Goal: Ask a question

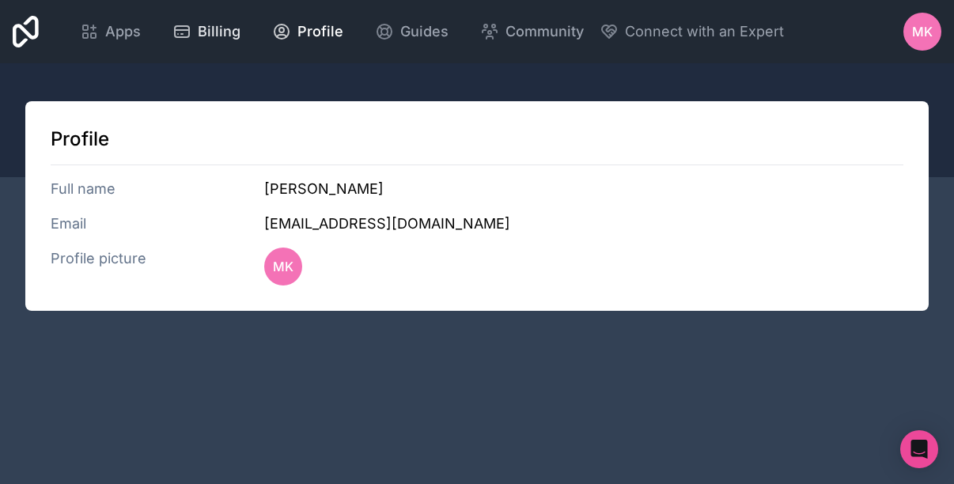
click at [215, 37] on span "Billing" at bounding box center [219, 32] width 43 height 22
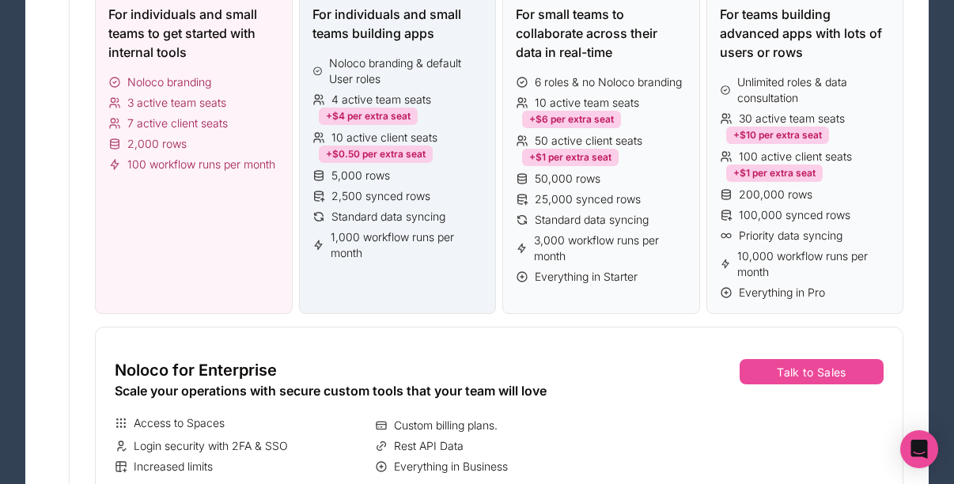
scroll to position [360, 0]
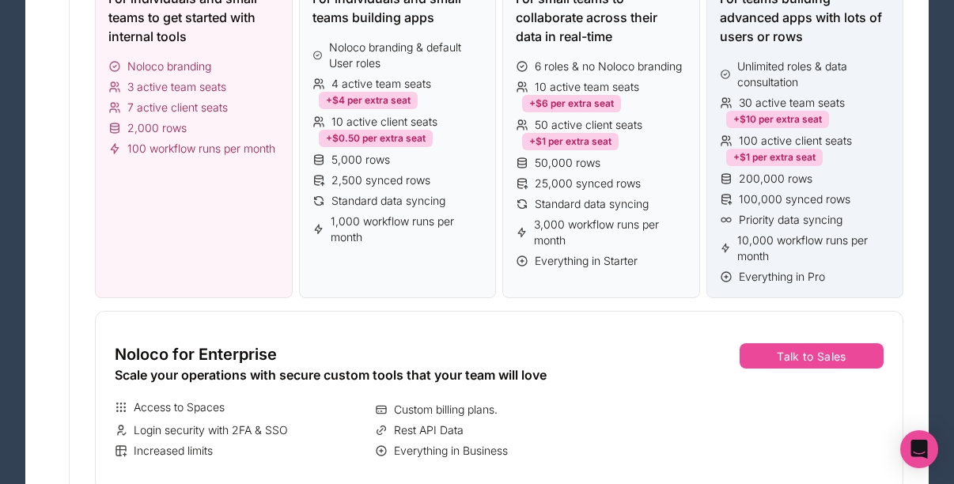
click at [727, 274] on icon at bounding box center [726, 276] width 13 height 13
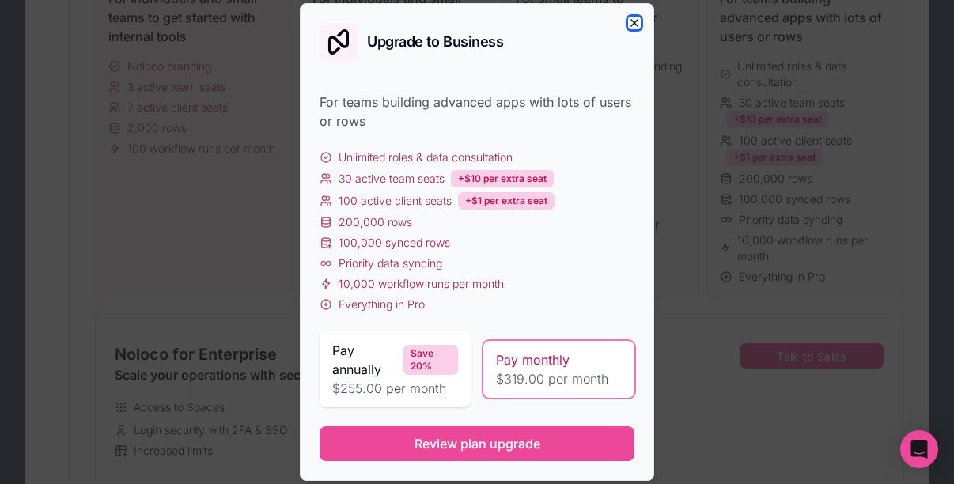
click at [632, 28] on icon "button" at bounding box center [634, 23] width 13 height 13
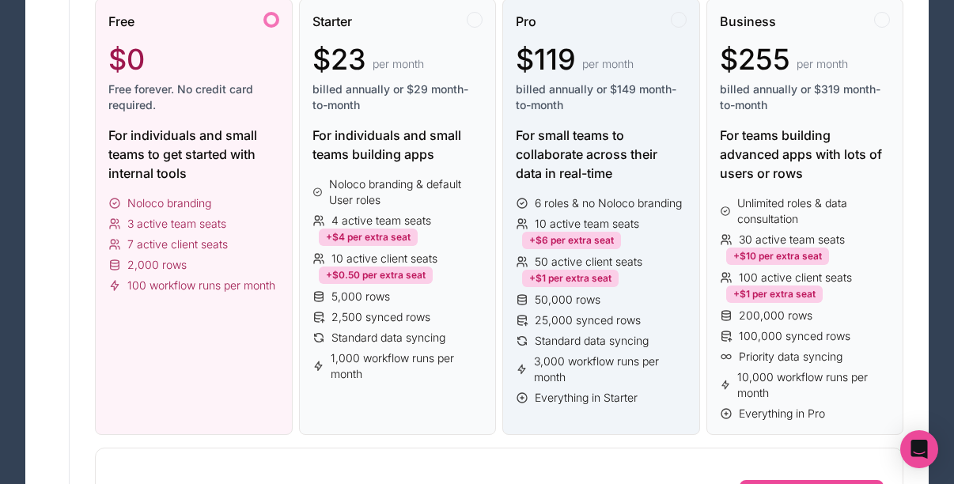
scroll to position [221, 0]
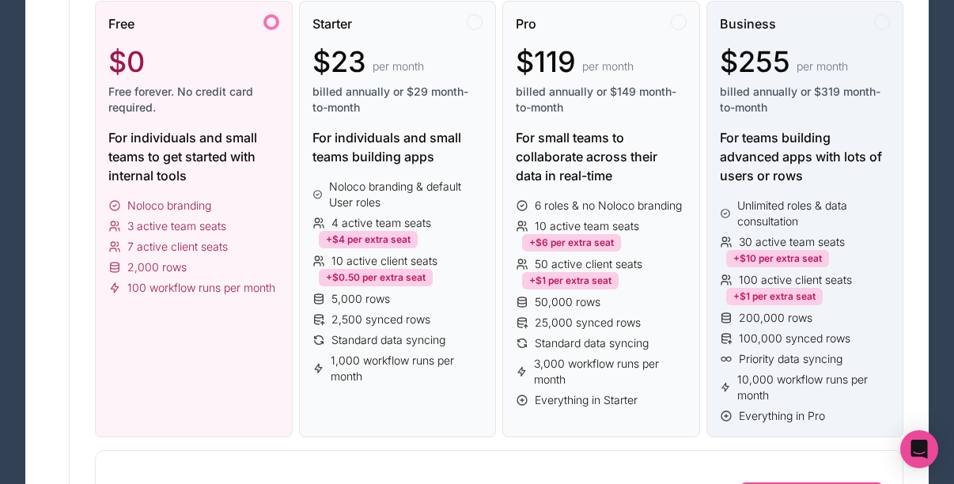
click at [764, 286] on span "100 active client seats" at bounding box center [795, 280] width 113 height 16
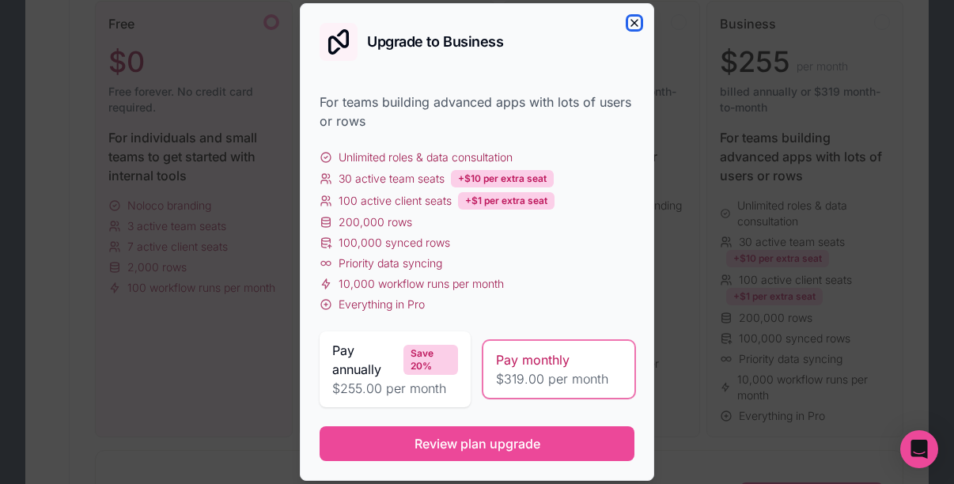
click at [637, 17] on icon "button" at bounding box center [634, 23] width 13 height 13
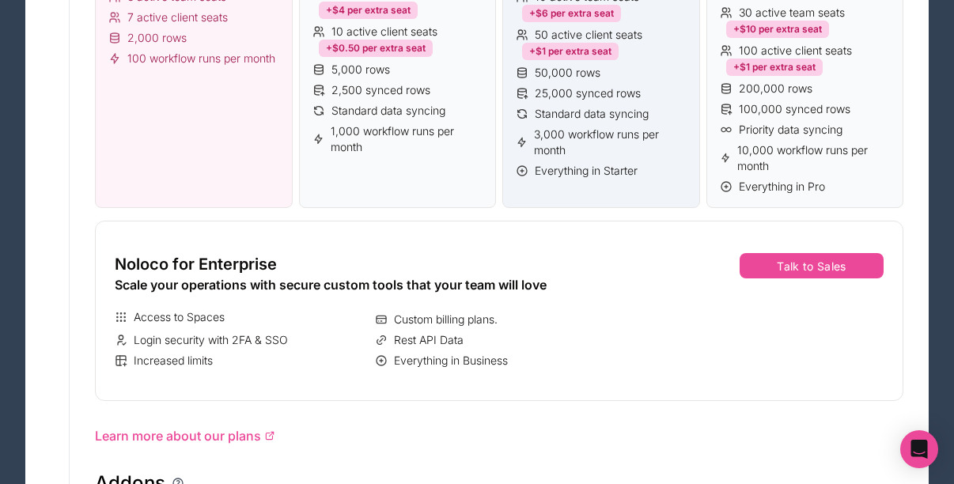
scroll to position [471, 0]
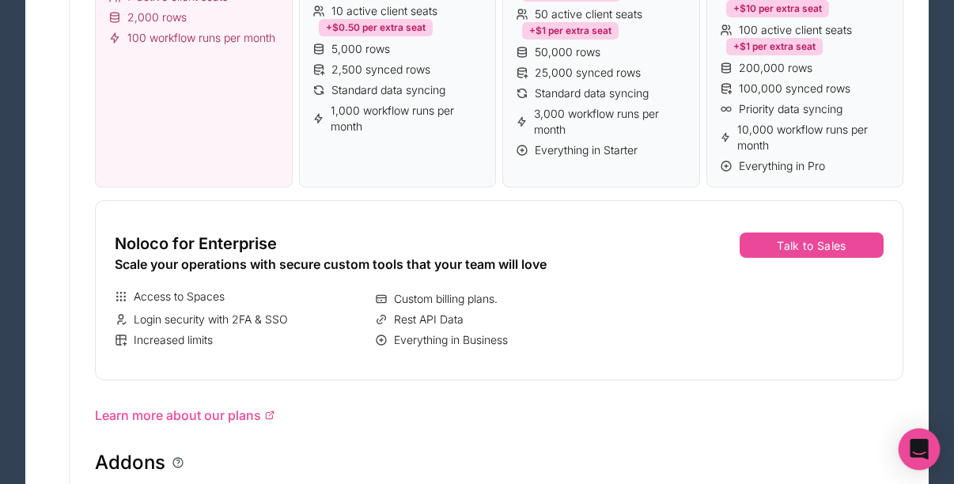
click at [917, 447] on icon "Open Intercom Messenger" at bounding box center [919, 449] width 18 height 21
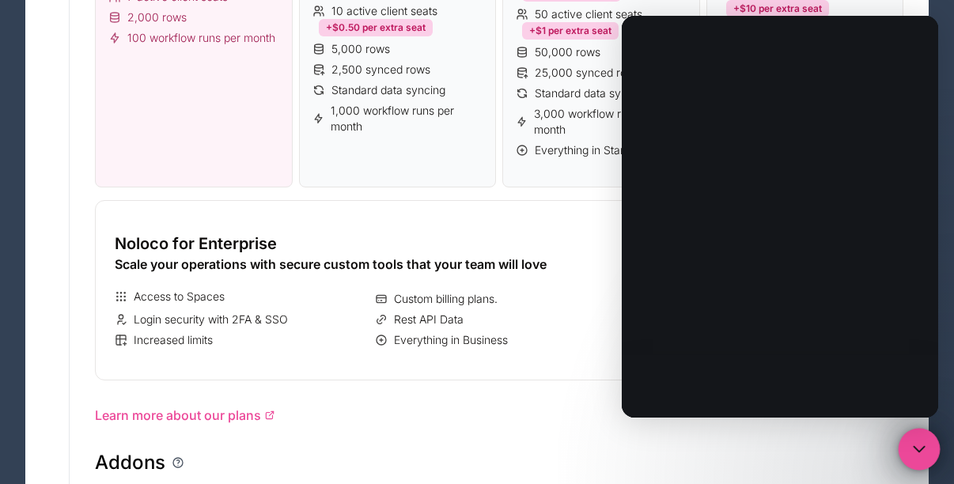
scroll to position [0, 0]
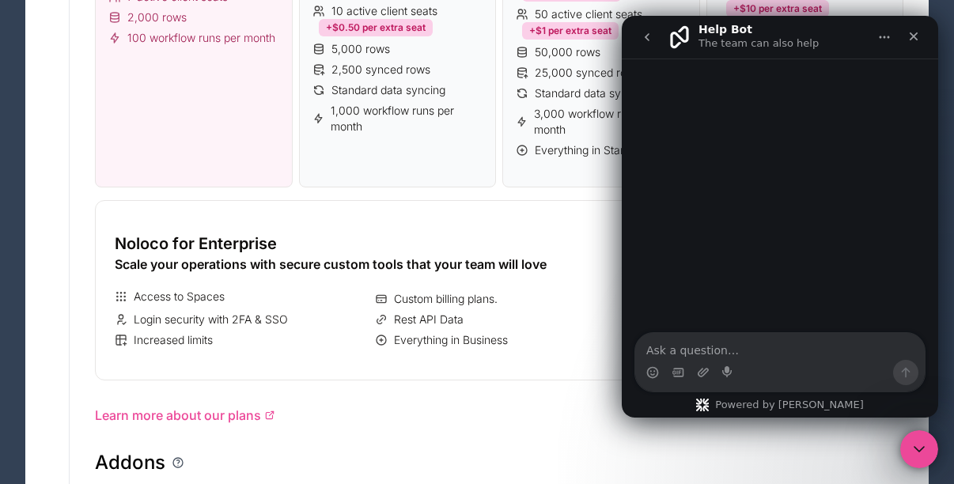
click at [702, 346] on textarea "Ask a question…" at bounding box center [779, 346] width 289 height 27
click at [917, 35] on icon "Close" at bounding box center [913, 36] width 13 height 13
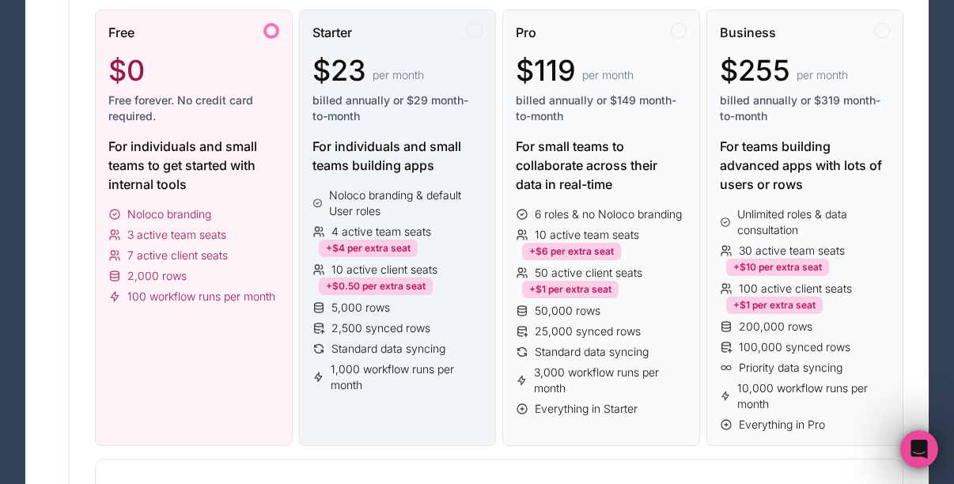
scroll to position [203, 0]
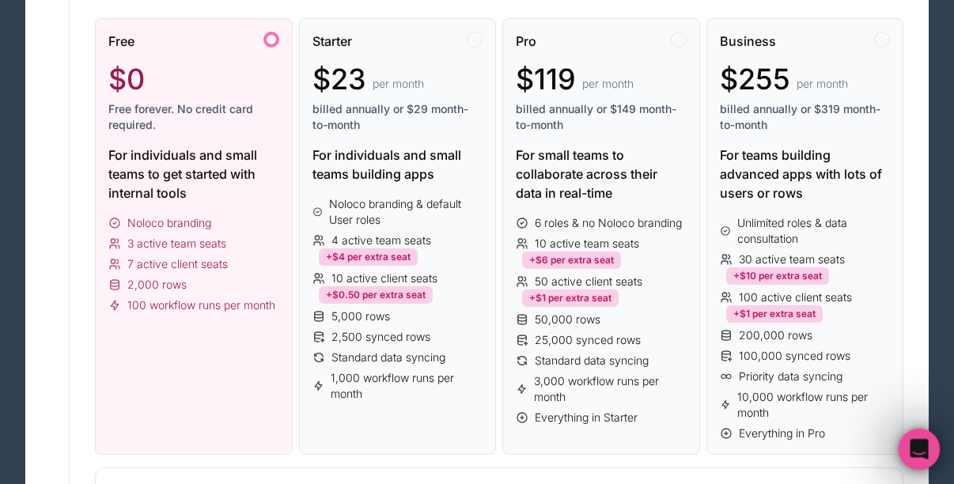
click at [922, 444] on icon "Open Intercom Messenger" at bounding box center [917, 447] width 26 height 26
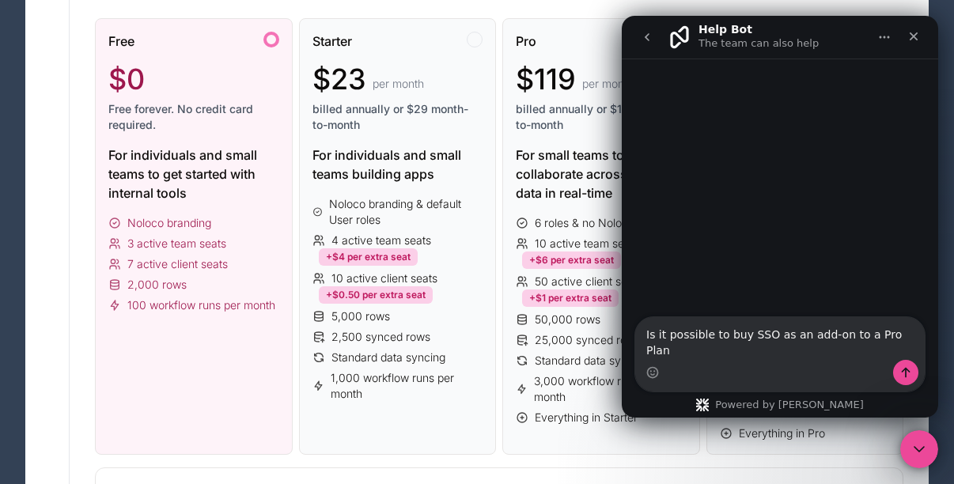
type textarea "Is it possible to buy SSO as an add-on to a Pro Plan?"
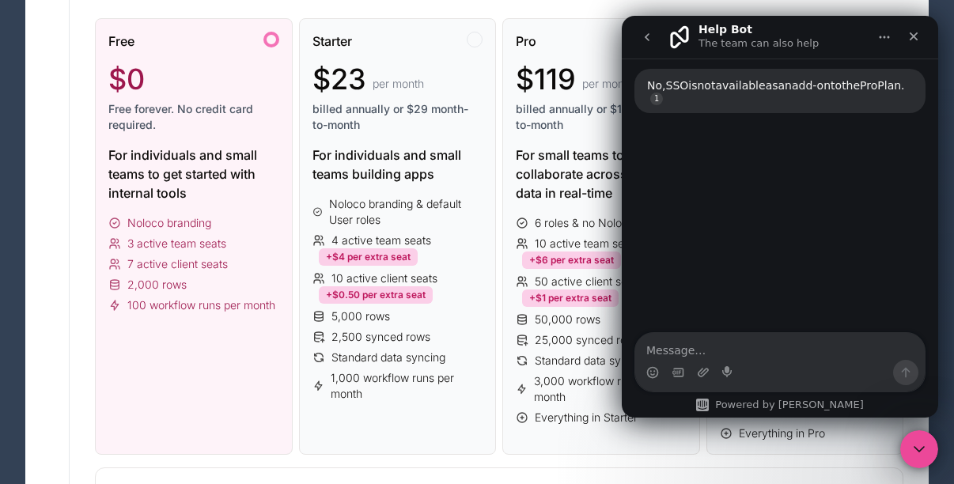
scroll to position [115, 0]
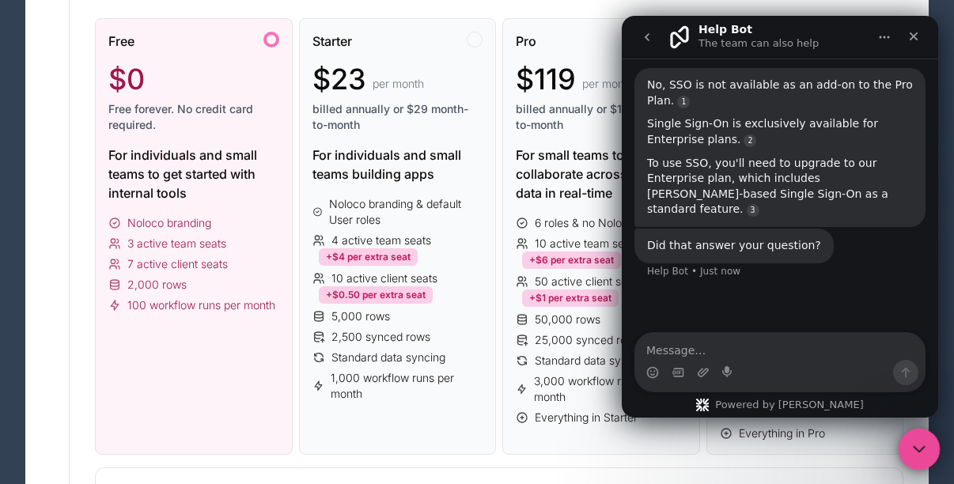
click at [910, 433] on div "Close Intercom Messenger" at bounding box center [917, 447] width 38 height 38
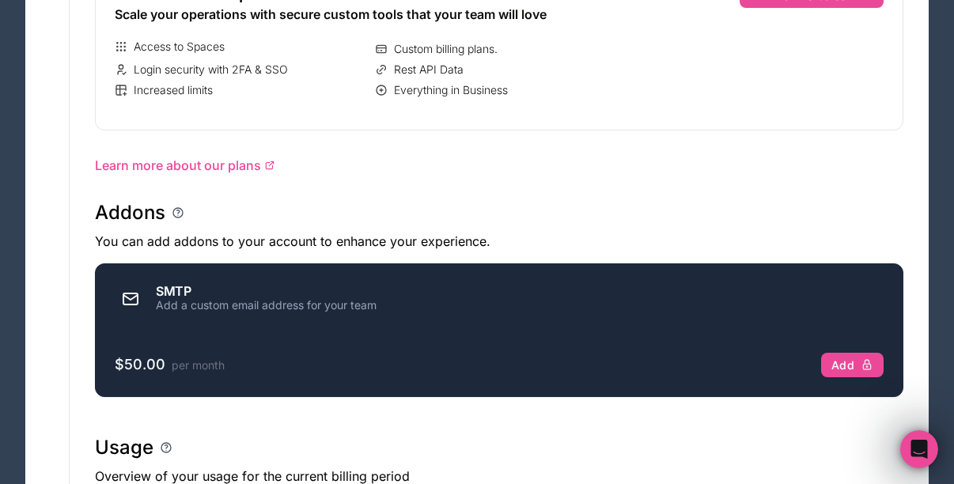
scroll to position [660, 0]
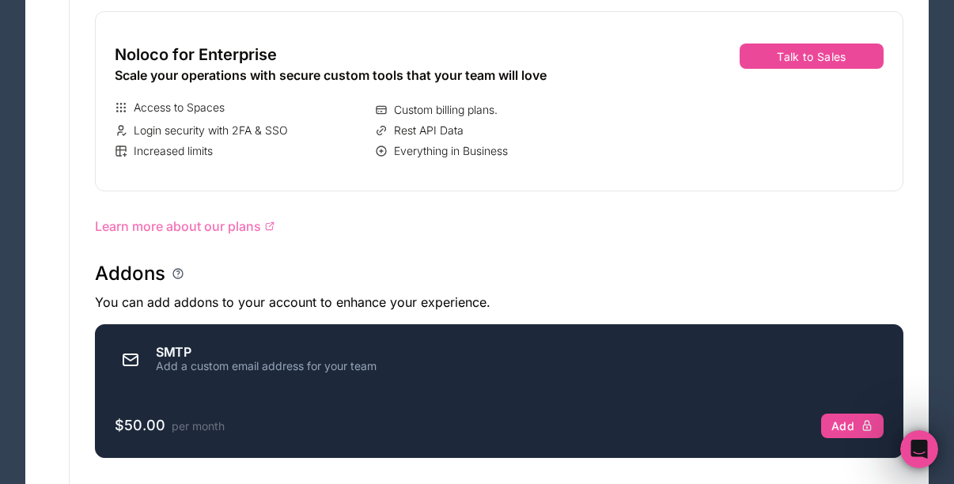
click at [248, 224] on span "Learn more about our plans" at bounding box center [178, 226] width 166 height 19
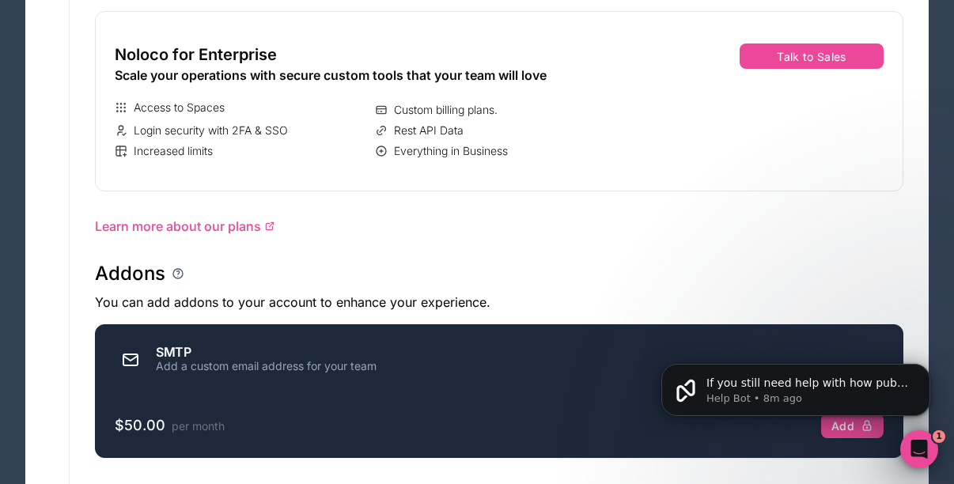
scroll to position [0, 0]
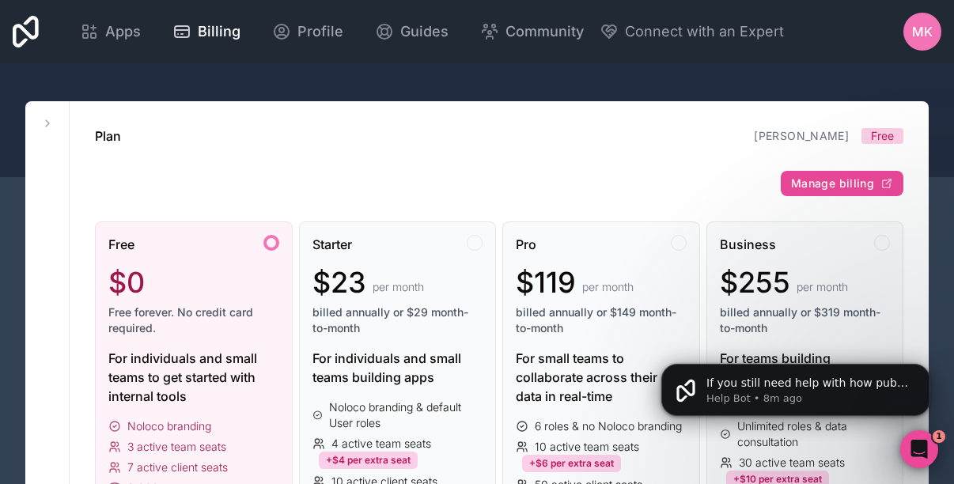
click at [914, 36] on span "MK" at bounding box center [922, 31] width 21 height 19
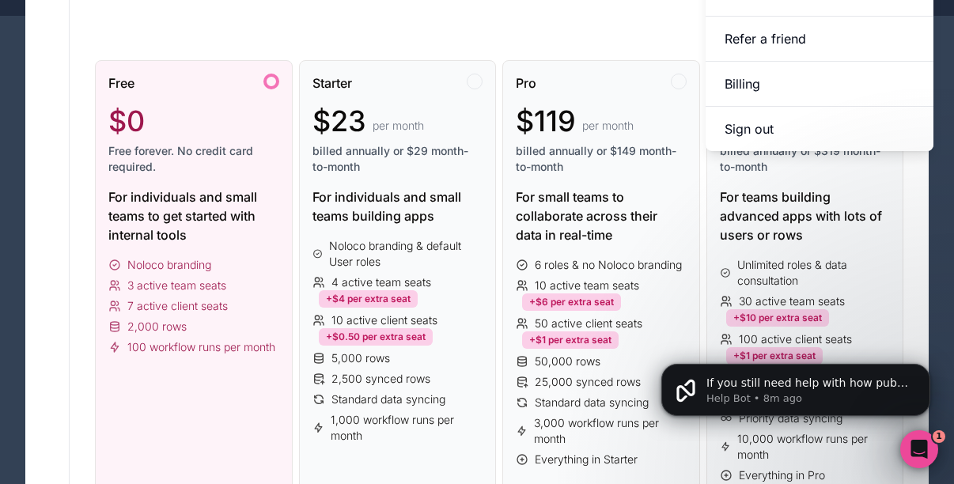
scroll to position [164, 0]
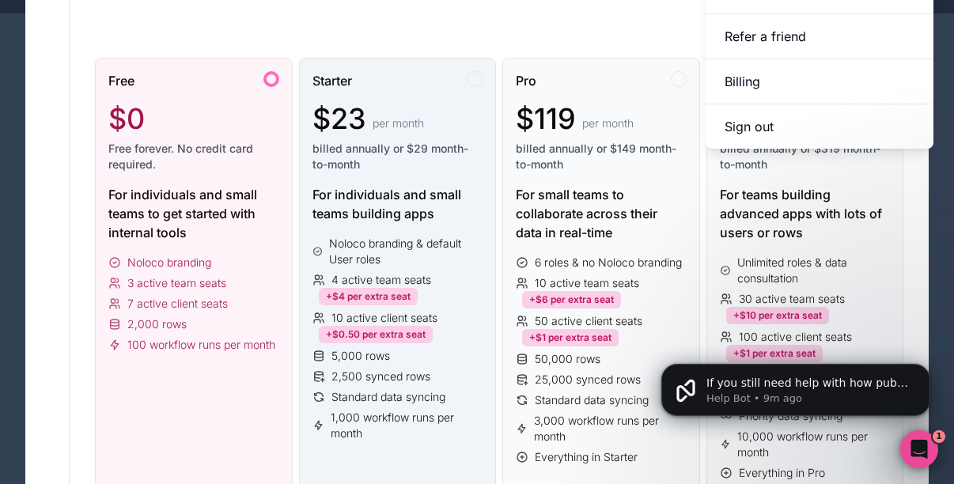
click at [482, 78] on div at bounding box center [475, 79] width 16 height 16
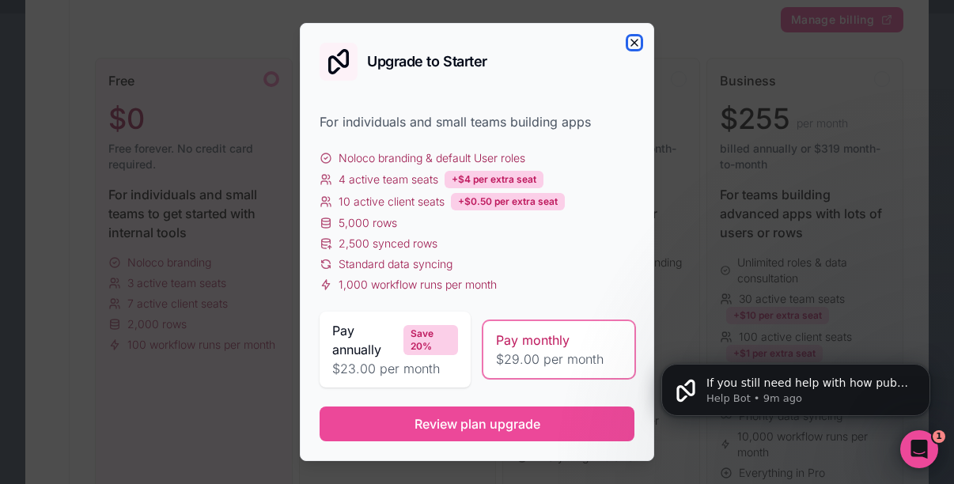
click at [634, 44] on icon "button" at bounding box center [634, 42] width 13 height 13
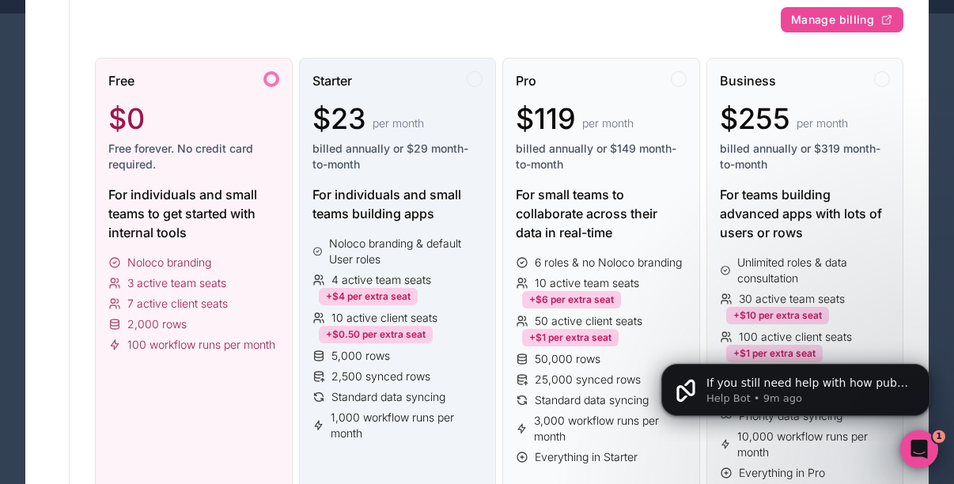
click at [472, 80] on div at bounding box center [475, 79] width 16 height 16
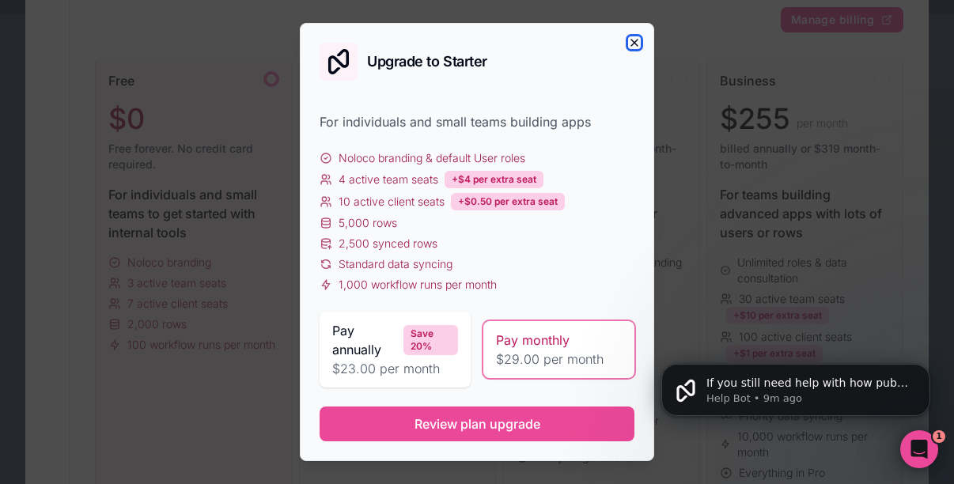
click at [634, 43] on icon "button" at bounding box center [634, 43] width 6 height 6
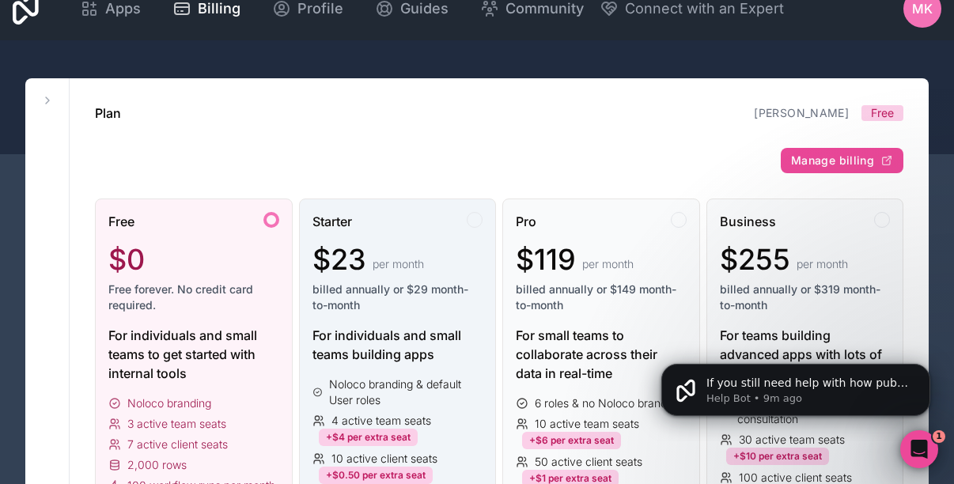
scroll to position [0, 0]
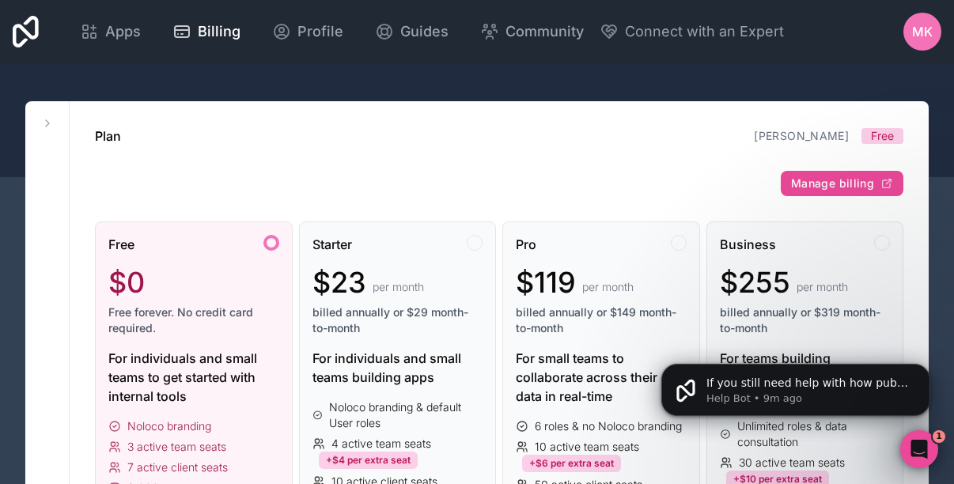
click at [925, 39] on span "MK" at bounding box center [922, 31] width 21 height 19
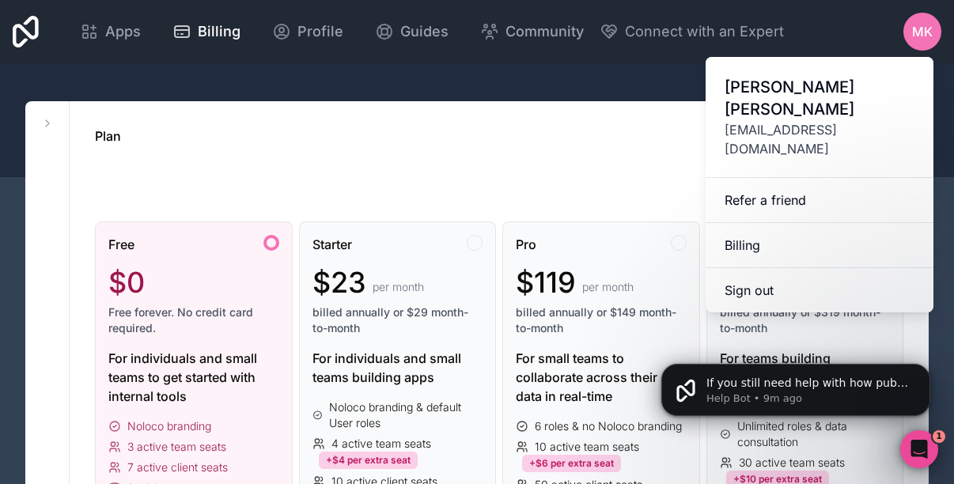
click at [770, 120] on span "mattk@unbuilt.co" at bounding box center [819, 139] width 190 height 38
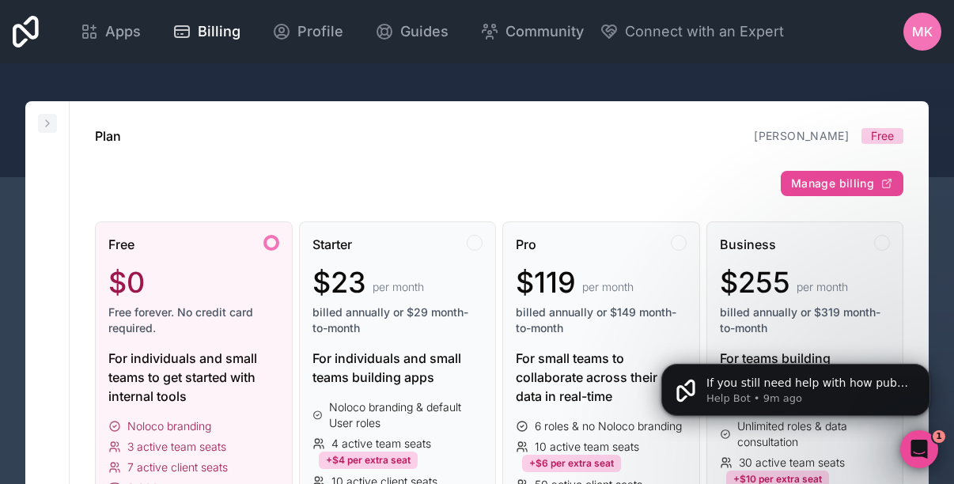
click at [44, 119] on icon at bounding box center [47, 123] width 13 height 13
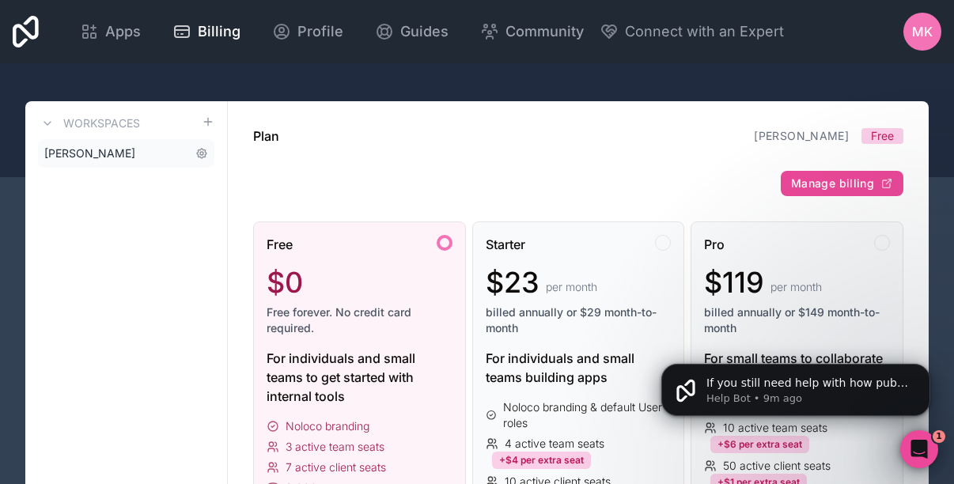
click at [53, 157] on span "matt-kennedy" at bounding box center [89, 154] width 91 height 16
click at [202, 153] on icon at bounding box center [201, 153] width 3 height 3
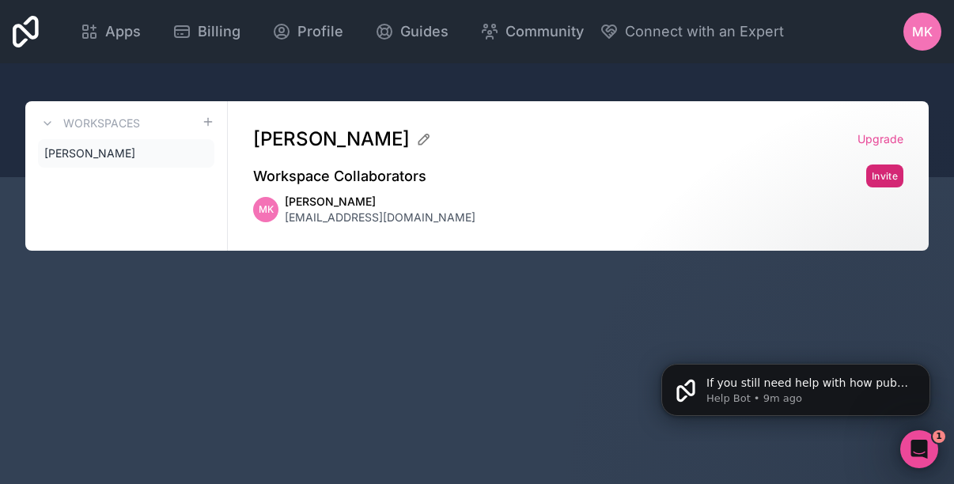
click at [885, 180] on button "Invite" at bounding box center [884, 176] width 37 height 23
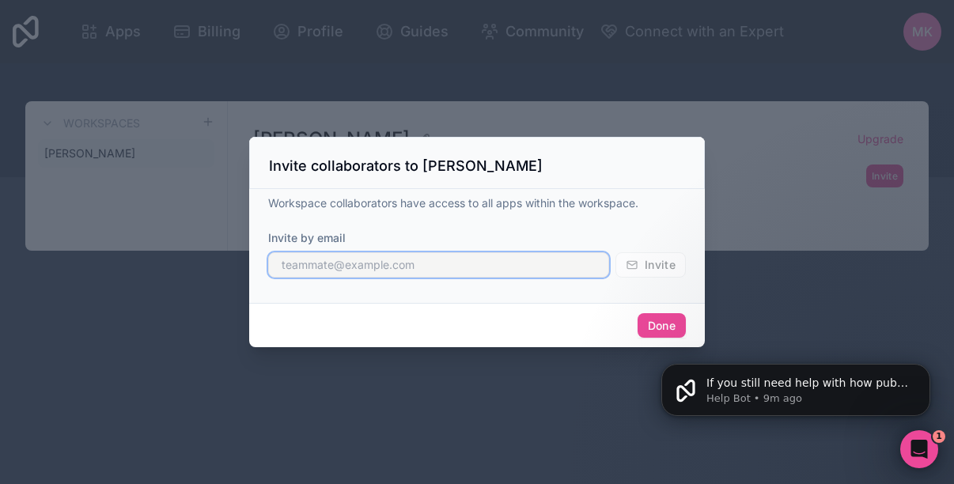
click at [335, 269] on input "text" at bounding box center [438, 264] width 341 height 25
type input "kyren@unbuilt.co"
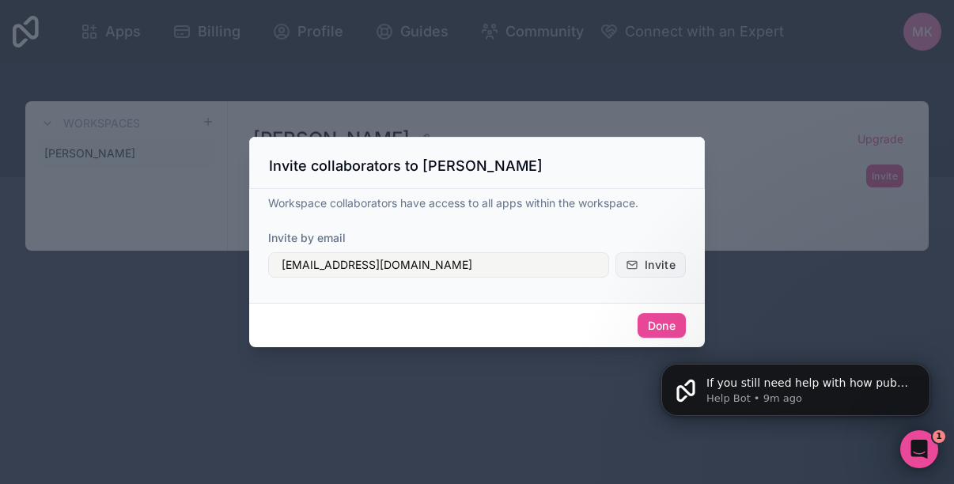
click at [653, 268] on span "Invite" at bounding box center [660, 265] width 31 height 14
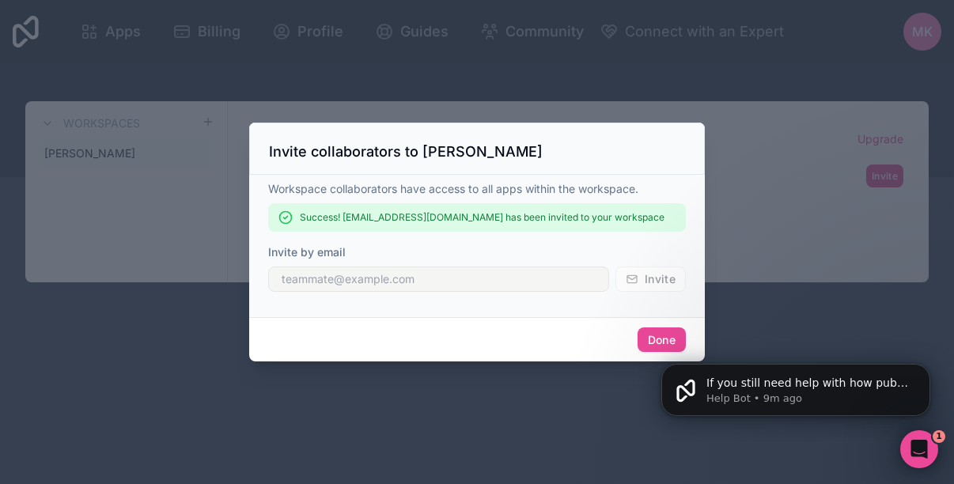
click at [645, 343] on body "If you still need help with how public users can interact with your app or any …" at bounding box center [796, 386] width 304 height 98
click at [645, 339] on body "If you still need help with how public users can interact with your app or any …" at bounding box center [796, 386] width 304 height 98
click at [446, 366] on div at bounding box center [477, 242] width 954 height 484
click at [497, 347] on div "Done" at bounding box center [477, 339] width 456 height 45
click at [626, 408] on div at bounding box center [477, 242] width 954 height 484
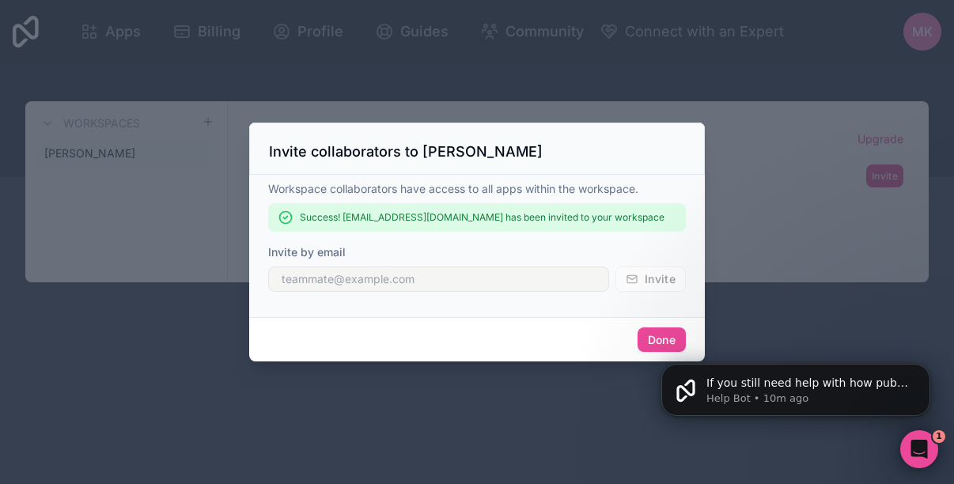
click at [645, 337] on body "If you still need help with how public users can interact with your app or any …" at bounding box center [796, 386] width 304 height 98
click at [645, 339] on body "If you still need help with how public users can interact with your app or any …" at bounding box center [796, 386] width 304 height 98
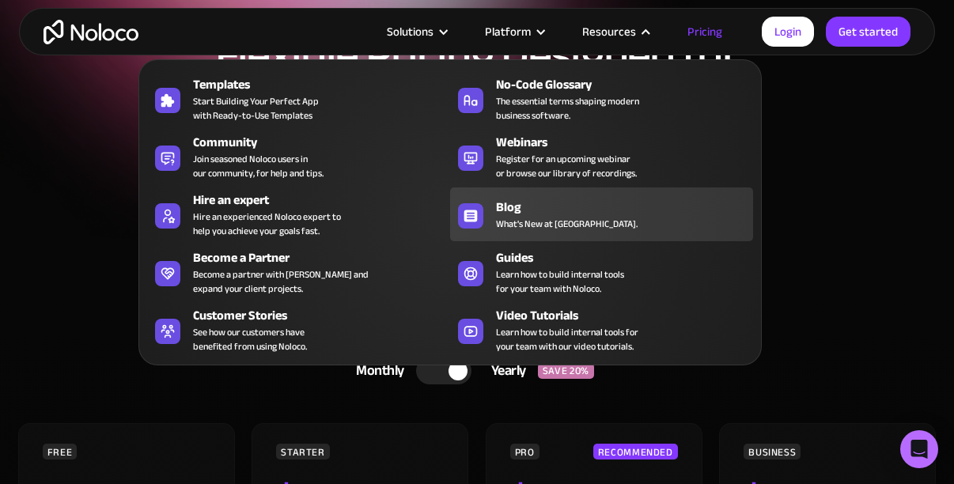
scroll to position [112, 0]
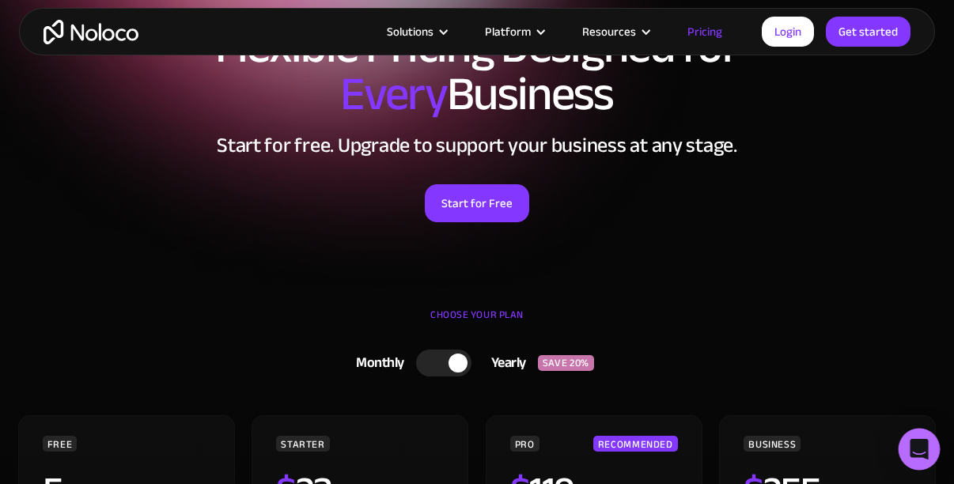
click at [919, 443] on icon "Open Intercom Messenger" at bounding box center [919, 449] width 18 height 21
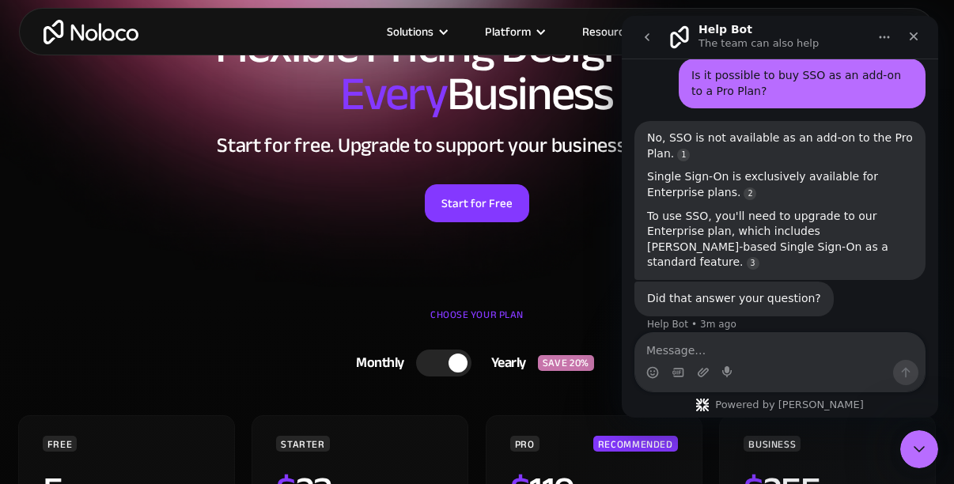
scroll to position [66, 0]
click at [710, 351] on textarea "Message…" at bounding box center [779, 346] width 289 height 27
type textarea "What is an 'active client user'?"
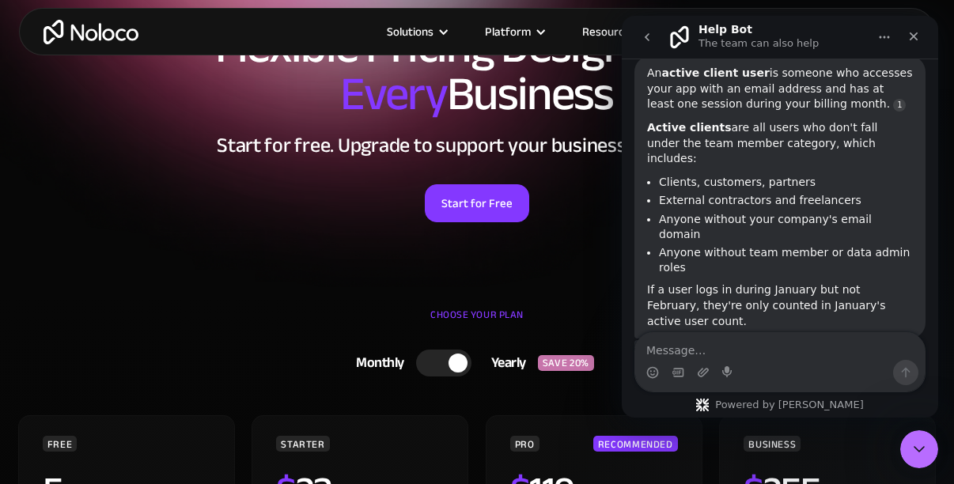
scroll to position [398, 0]
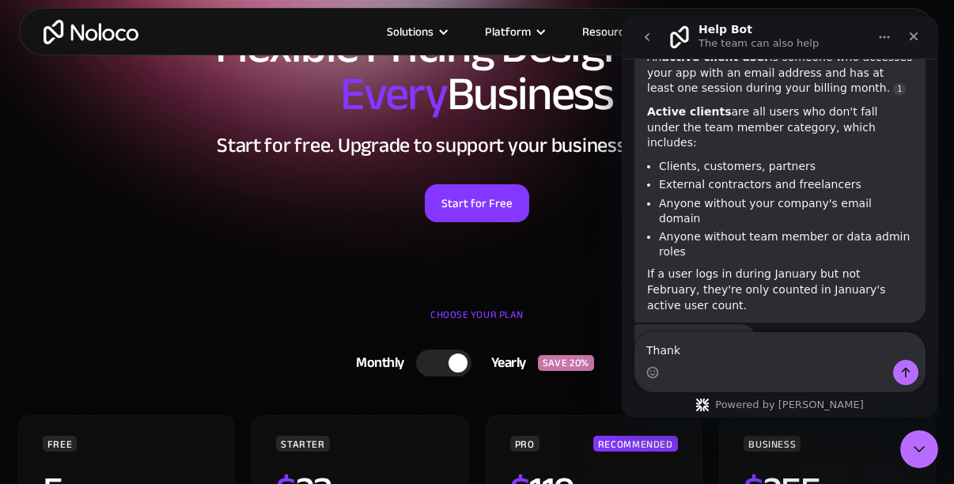
type textarea "Thanks"
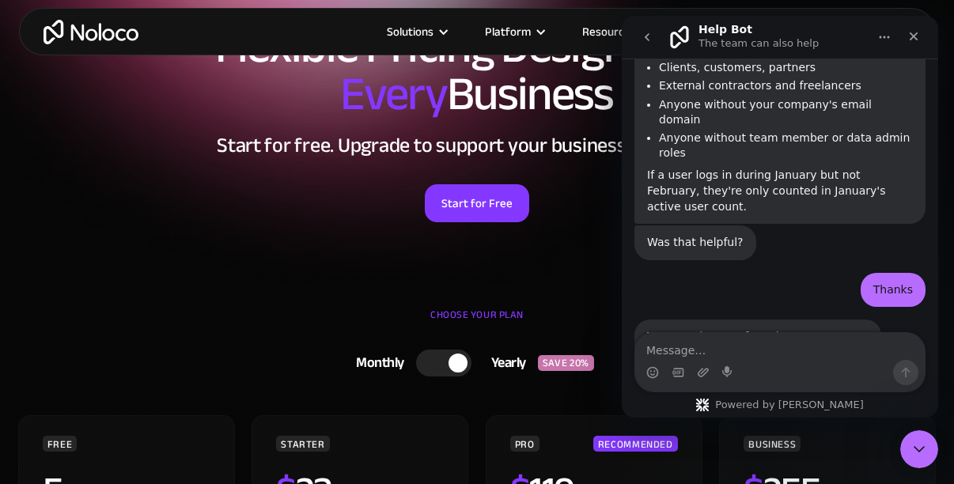
scroll to position [523, 0]
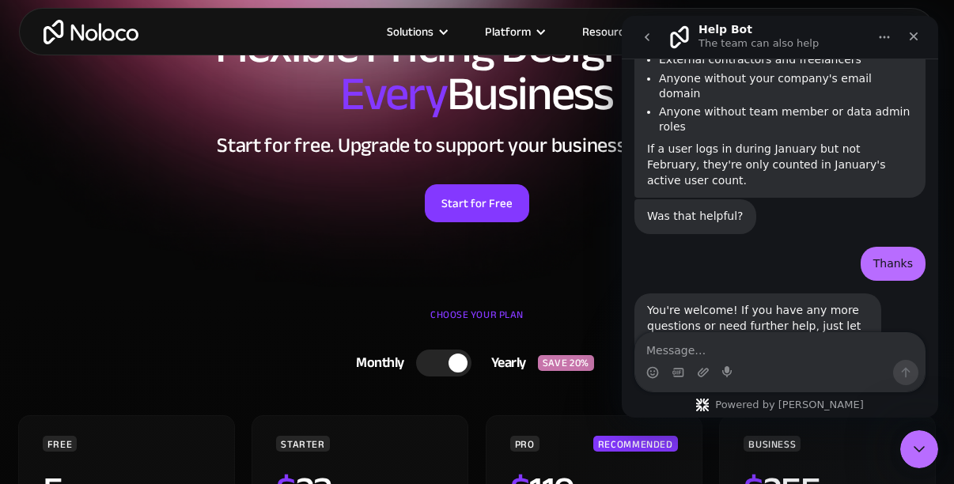
click at [669, 354] on textarea "Message…" at bounding box center [779, 346] width 289 height 27
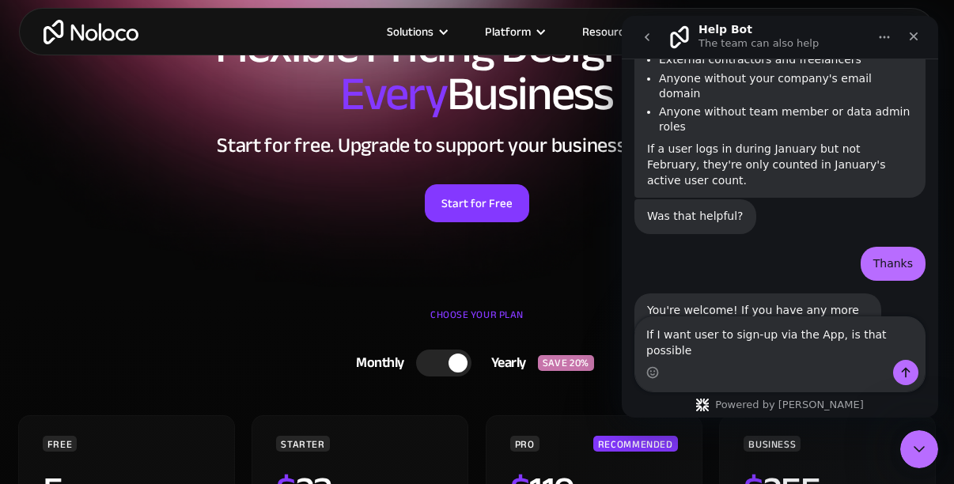
type textarea "If I want user to sign-up via the App, is that possible?"
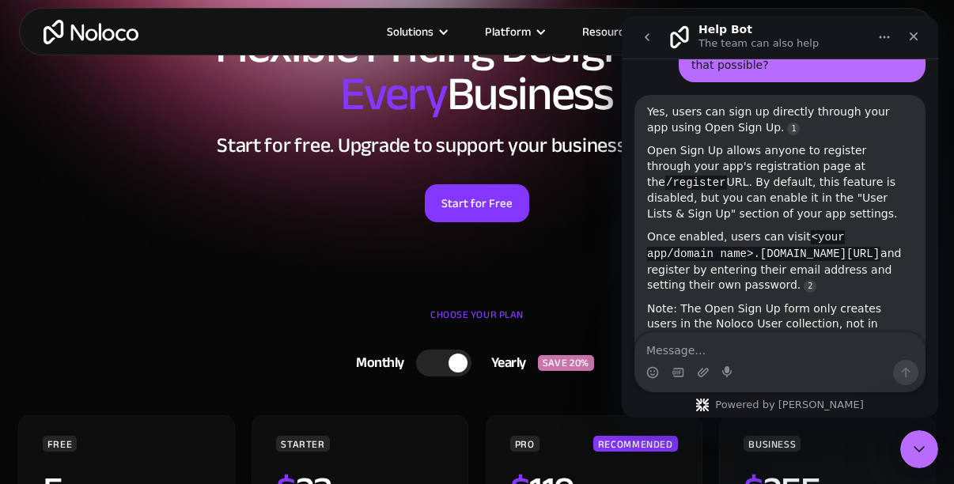
scroll to position [881, 0]
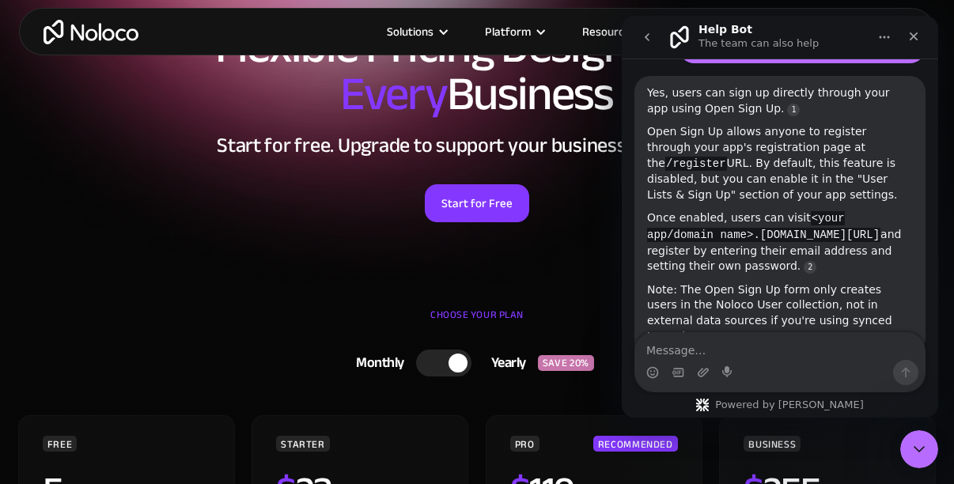
click at [671, 354] on textarea "Message…" at bounding box center [779, 346] width 289 height 27
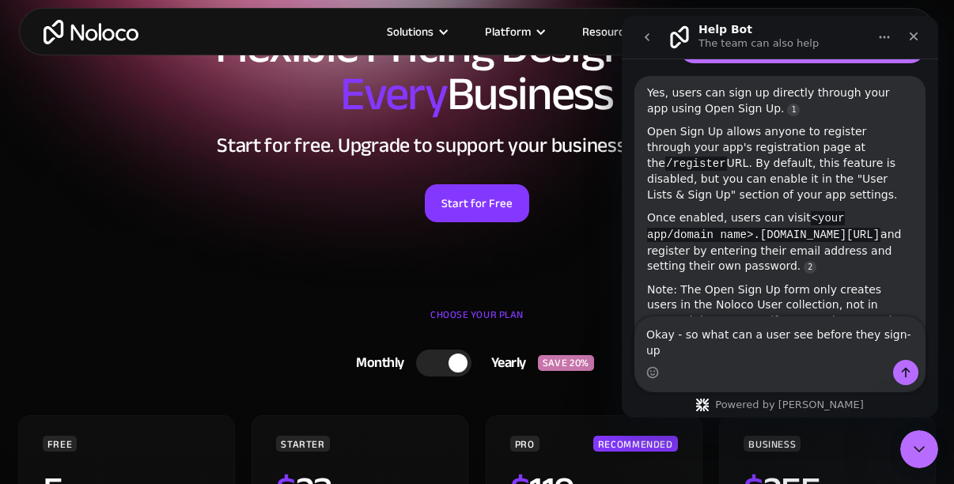
type textarea "Okay - so what can a user see before they sign-up?"
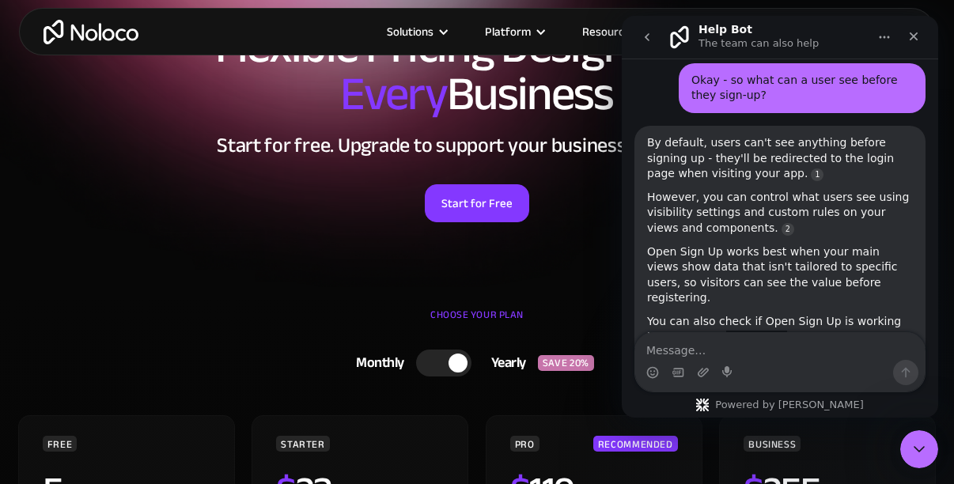
scroll to position [1222, 0]
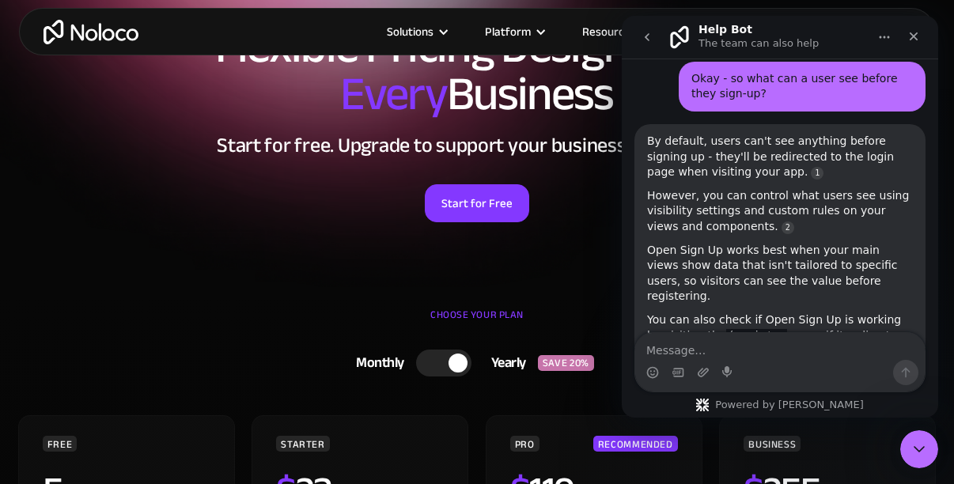
click at [687, 352] on textarea "Message…" at bounding box center [779, 346] width 289 height 27
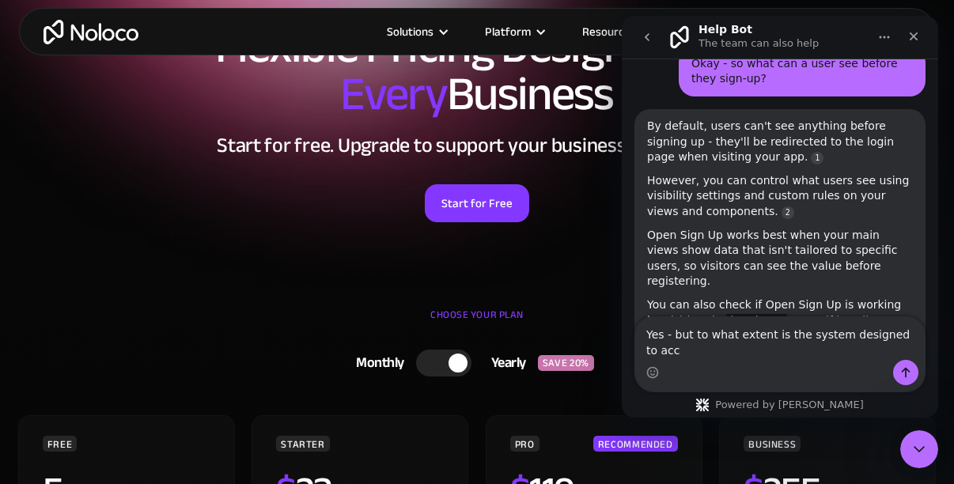
scroll to position [1238, 0]
type textarea "Yes - but to what extent is the system designed to accommodate public users?"
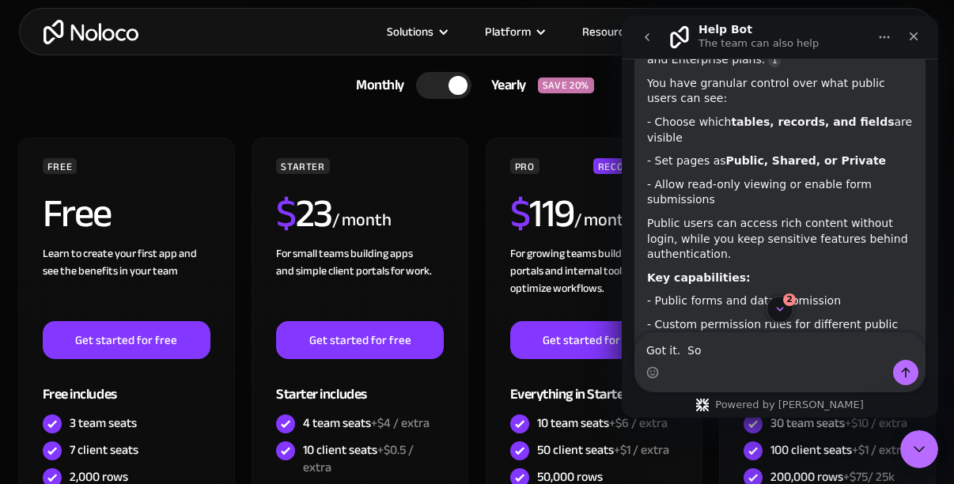
scroll to position [414, 0]
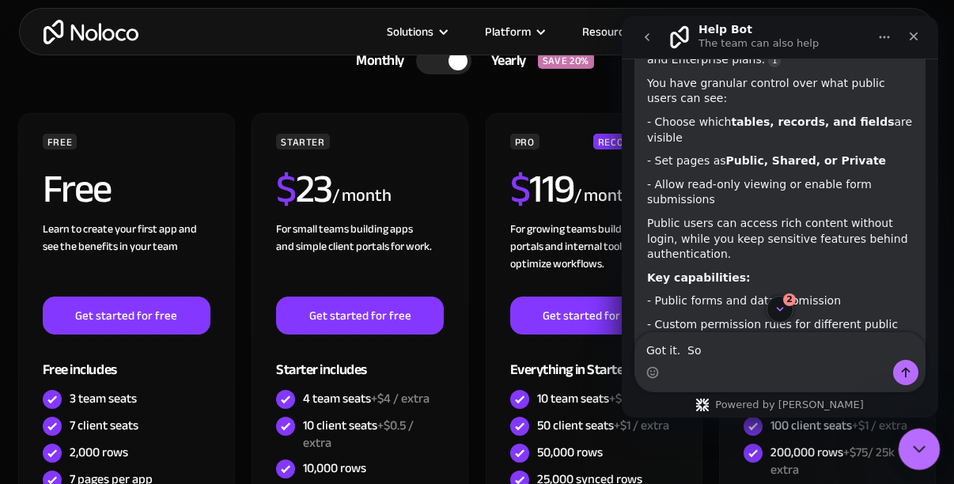
type textarea "Got it. So"
click at [923, 449] on icon "Close Intercom Messenger" at bounding box center [916, 446] width 19 height 19
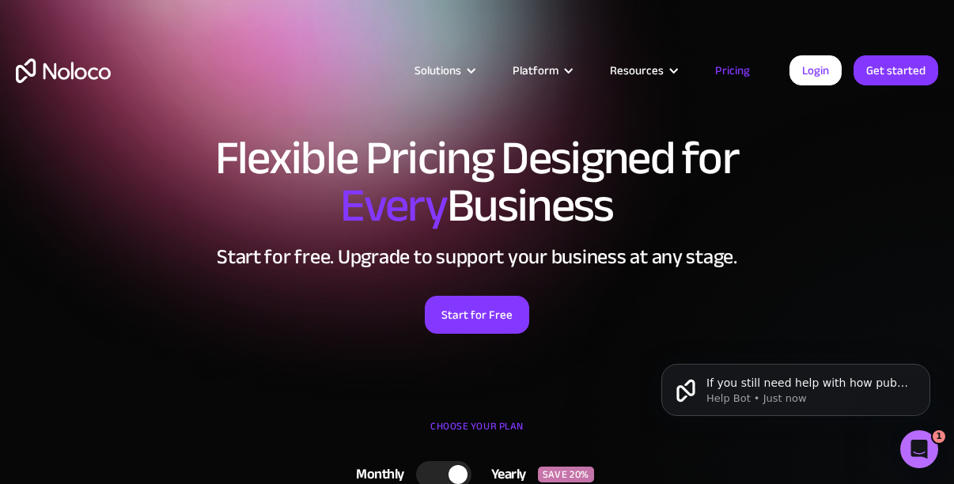
scroll to position [1871, 0]
